Goal: Navigation & Orientation: Find specific page/section

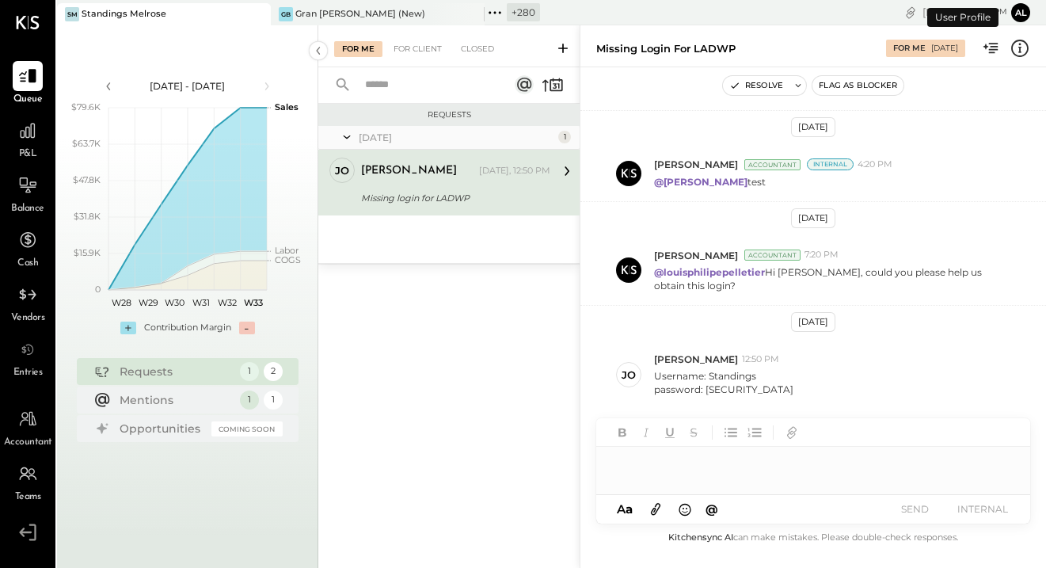
scroll to position [337, 0]
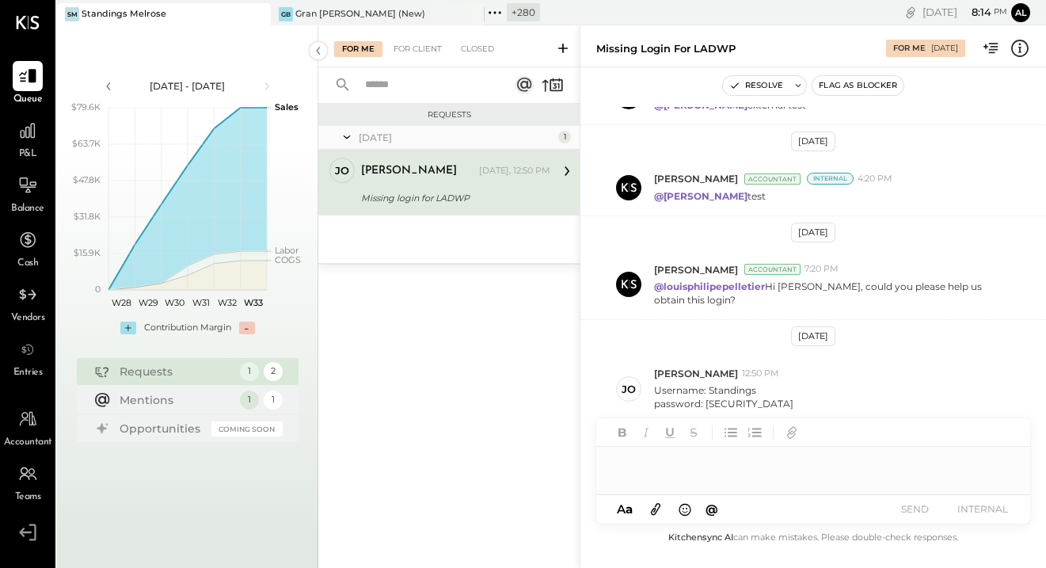
click at [25, 30] on div at bounding box center [28, 22] width 24 height 45
click at [25, 25] on icon at bounding box center [28, 22] width 24 height 13
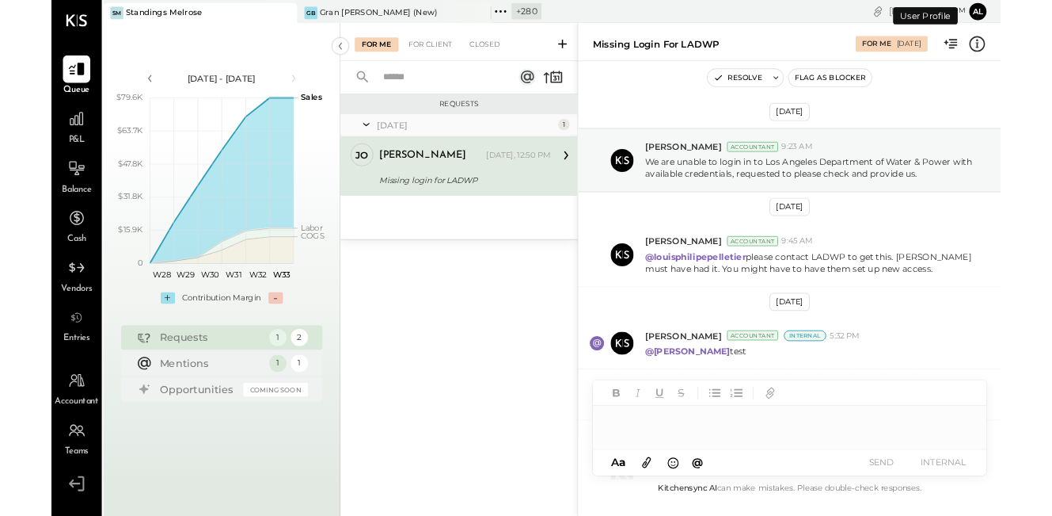
scroll to position [337, 0]
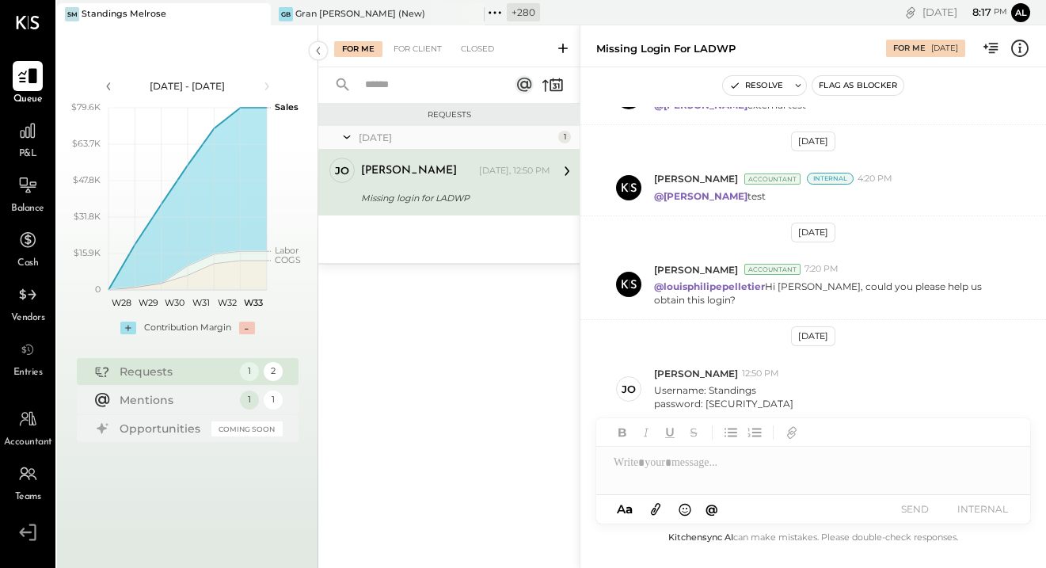
click at [19, 71] on icon at bounding box center [27, 76] width 21 height 21
